Goal: Task Accomplishment & Management: Manage account settings

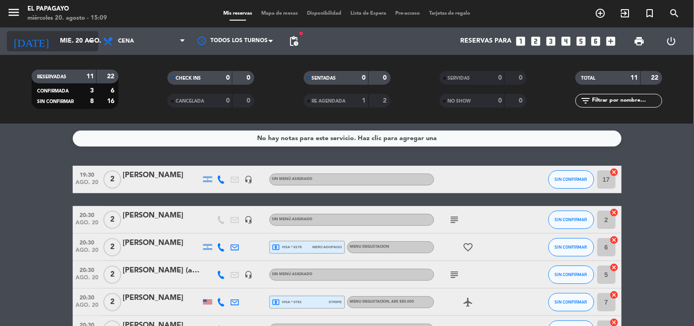
click at [55, 38] on input "mié. 20 ago." at bounding box center [98, 41] width 87 height 16
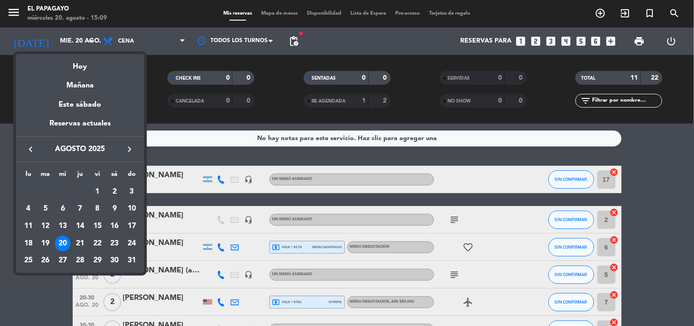
click at [63, 245] on div "20" at bounding box center [63, 244] width 16 height 16
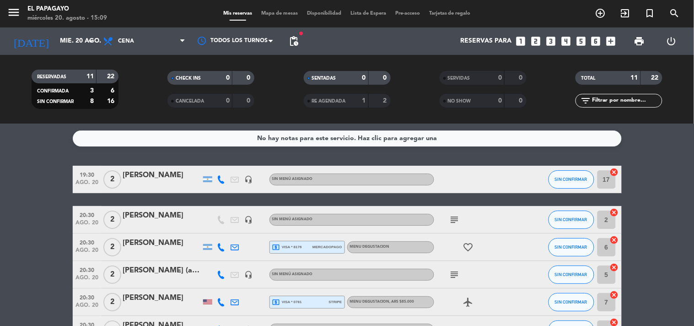
click at [460, 220] on span "subject" at bounding box center [455, 219] width 14 height 11
click at [453, 224] on icon "subject" at bounding box center [454, 219] width 11 height 11
click at [472, 244] on icon "favorite_border" at bounding box center [468, 247] width 11 height 11
click at [454, 274] on icon "subject" at bounding box center [454, 274] width 11 height 11
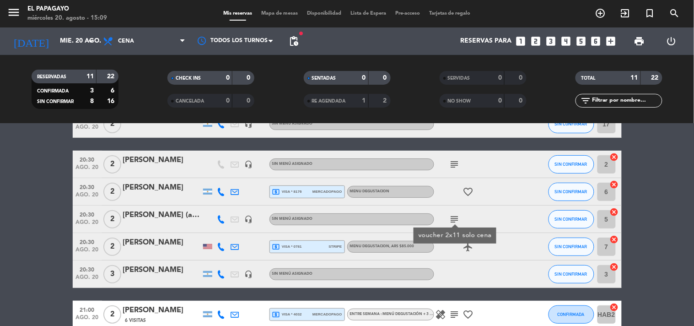
scroll to position [102, 0]
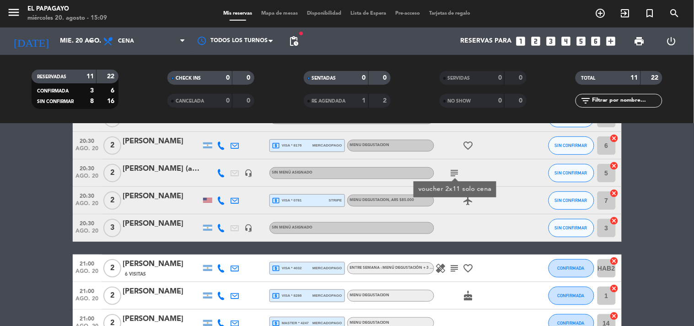
click at [445, 264] on icon "healing" at bounding box center [441, 268] width 11 height 11
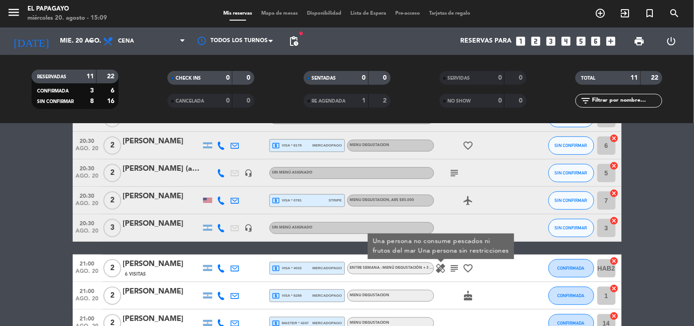
scroll to position [152, 0]
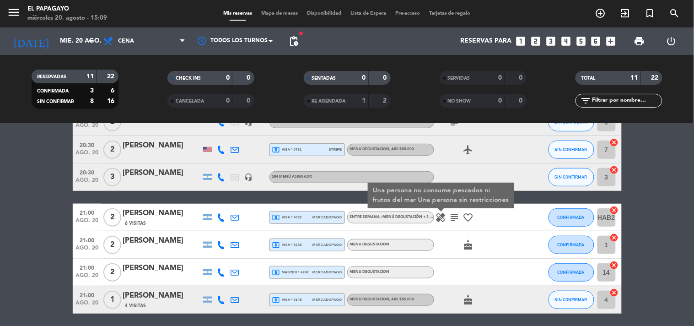
click at [459, 216] on icon "subject" at bounding box center [454, 217] width 11 height 11
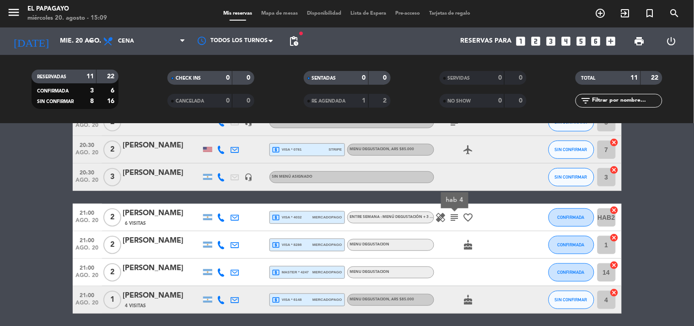
click at [469, 215] on icon "favorite_border" at bounding box center [468, 217] width 11 height 11
click at [473, 242] on icon "cake" at bounding box center [468, 244] width 11 height 11
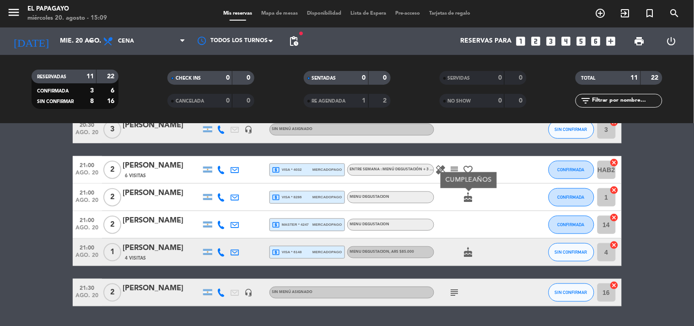
scroll to position [226, 0]
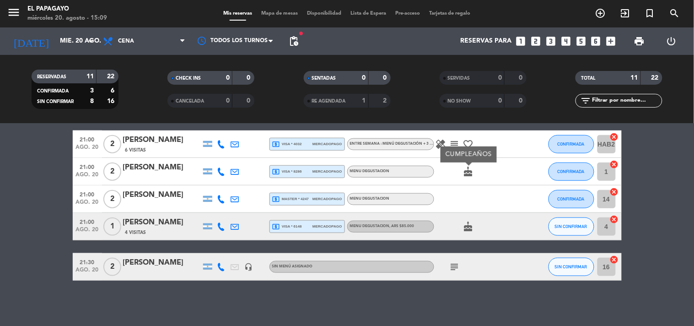
click at [473, 220] on div "cake" at bounding box center [475, 226] width 82 height 27
click at [457, 262] on icon "subject" at bounding box center [454, 266] width 11 height 11
